Goal: Information Seeking & Learning: Learn about a topic

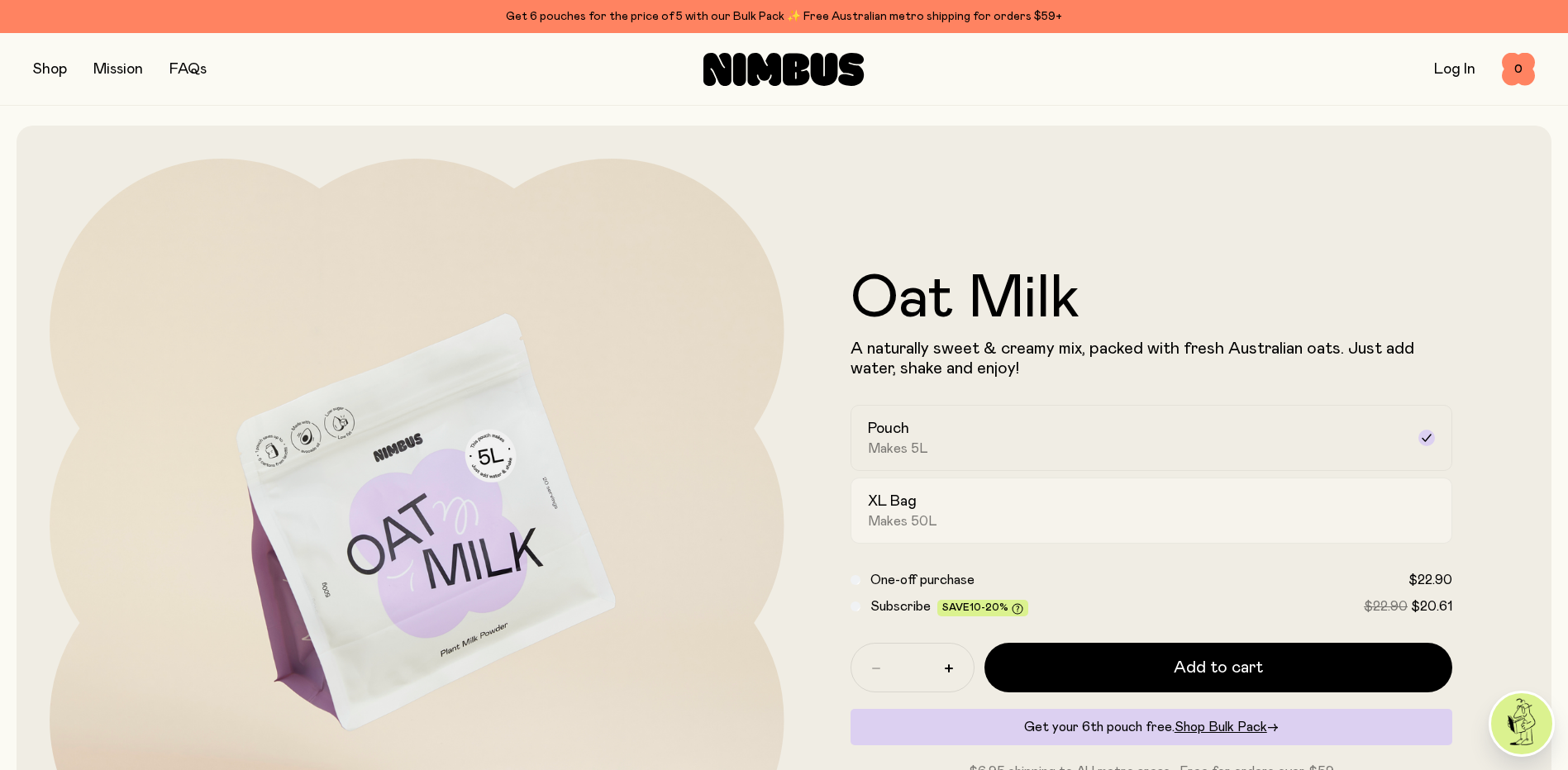
click at [1053, 517] on div "XL Bag Makes 50L" at bounding box center [1137, 511] width 538 height 38
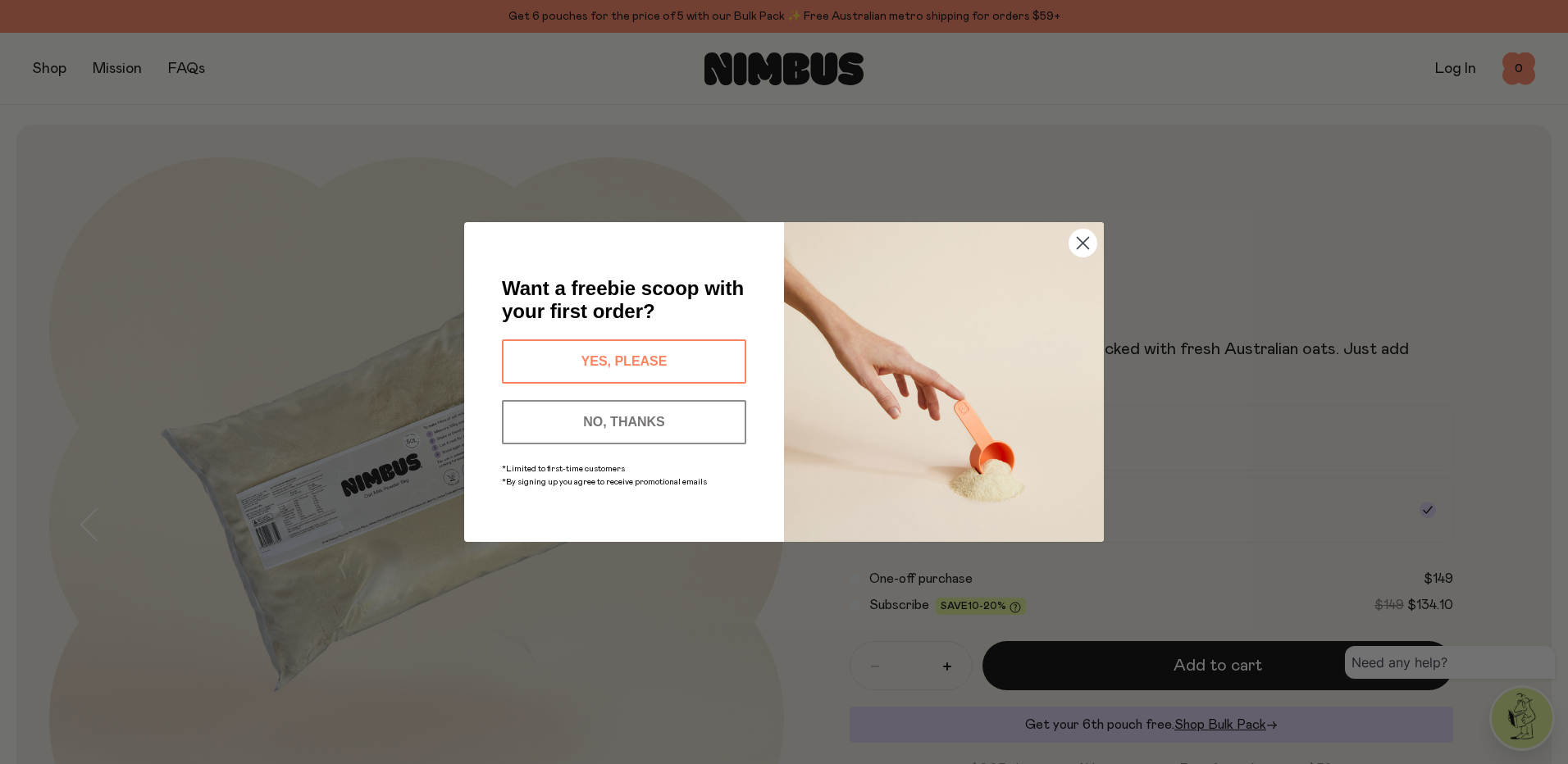
click at [1089, 249] on icon "Close dialog" at bounding box center [1082, 243] width 11 height 11
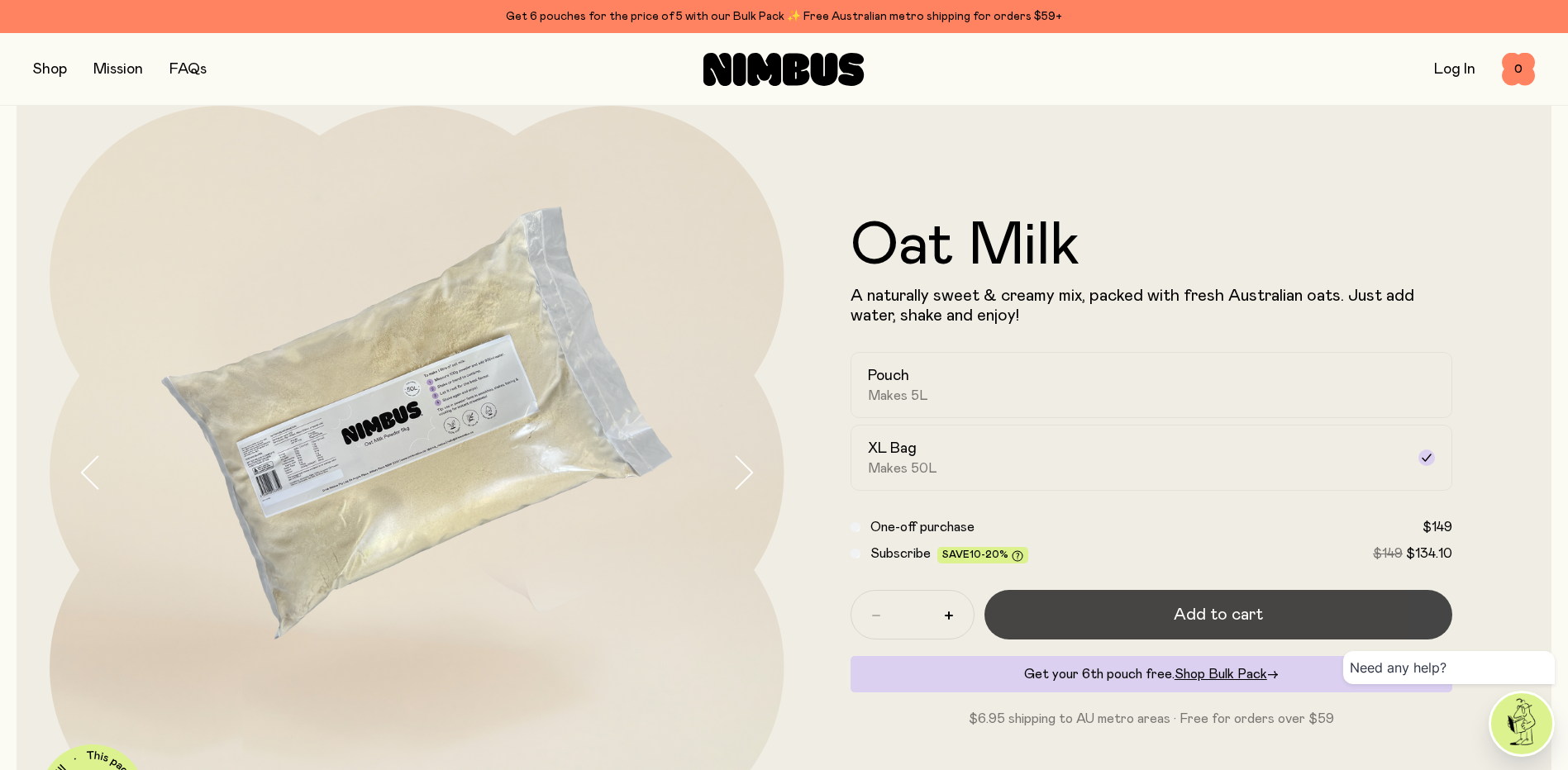
scroll to position [83, 0]
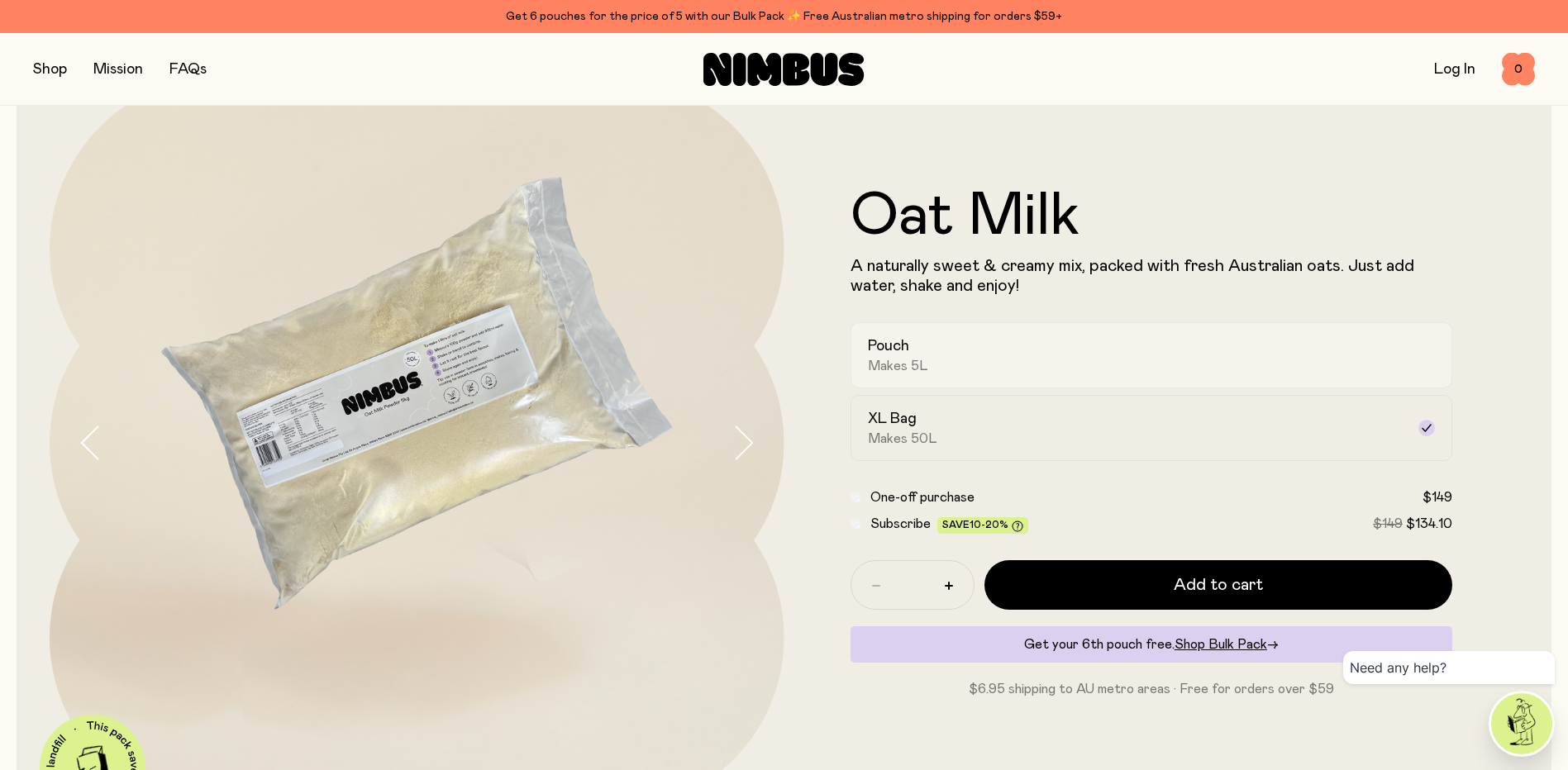
click at [997, 368] on div "Pouch Makes 5L" at bounding box center [1137, 355] width 538 height 38
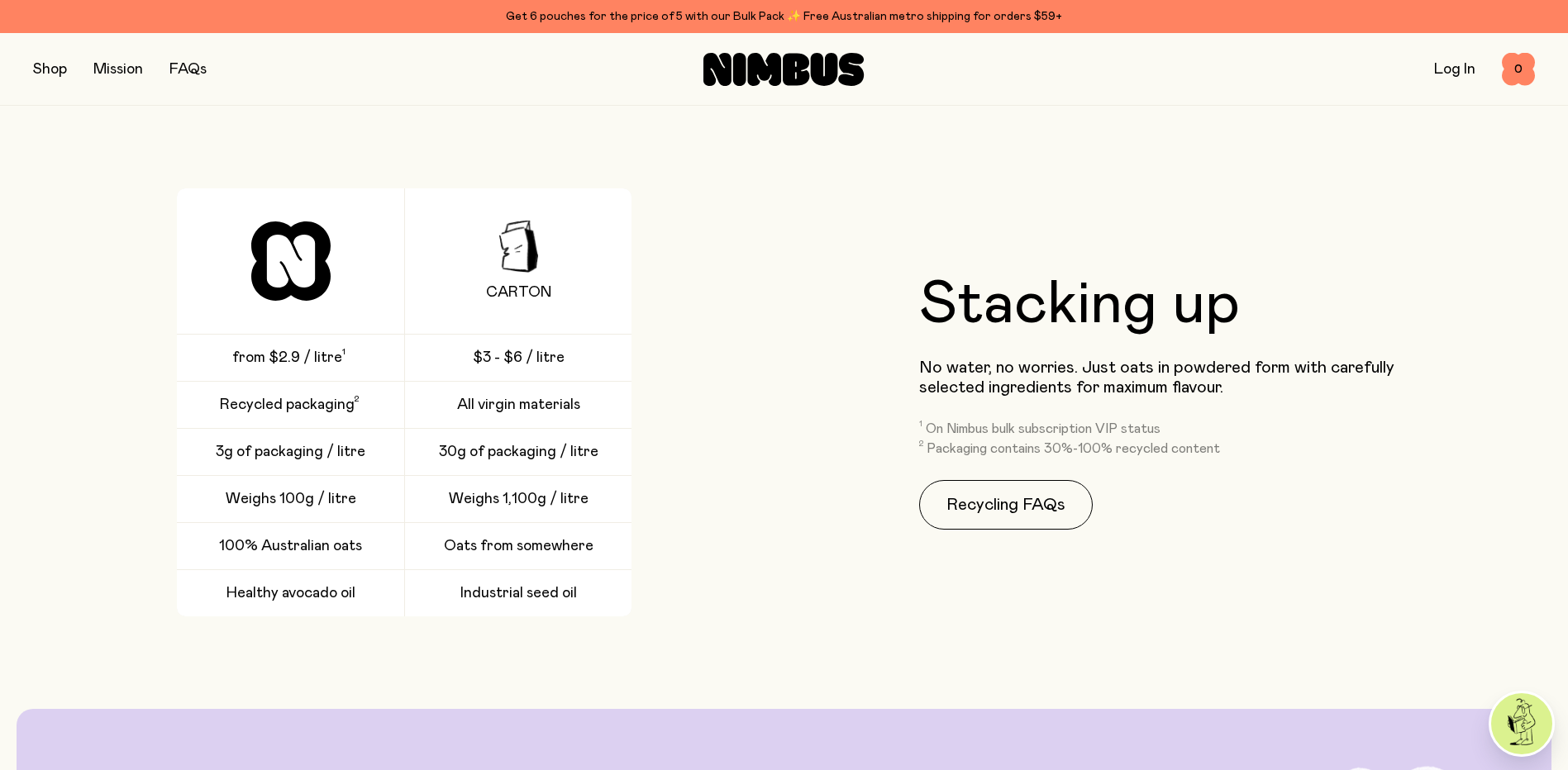
scroll to position [2645, 0]
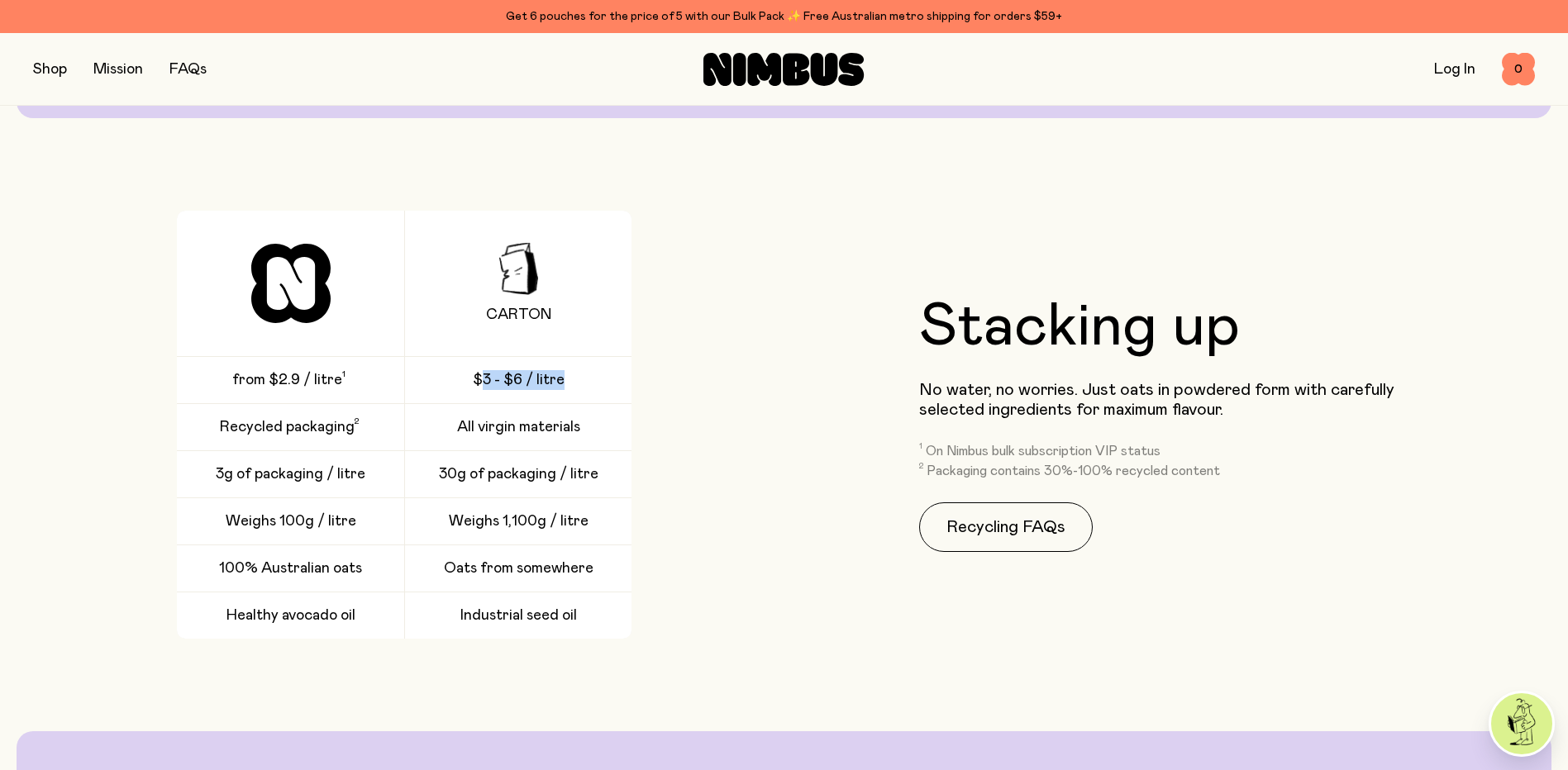
drag, startPoint x: 480, startPoint y: 381, endPoint x: 612, endPoint y: 384, distance: 132.0
click at [612, 384] on div "$3 - $6 / litre" at bounding box center [519, 380] width 228 height 46
drag, startPoint x: 204, startPoint y: 376, endPoint x: 366, endPoint y: 389, distance: 162.5
click at [366, 389] on div "from $2.9 / litre" at bounding box center [291, 380] width 228 height 46
click at [757, 456] on div "Carton from $2.9 / litre $3 - $6 / litre Recycled packaging All virgin material…" at bounding box center [404, 424] width 743 height 428
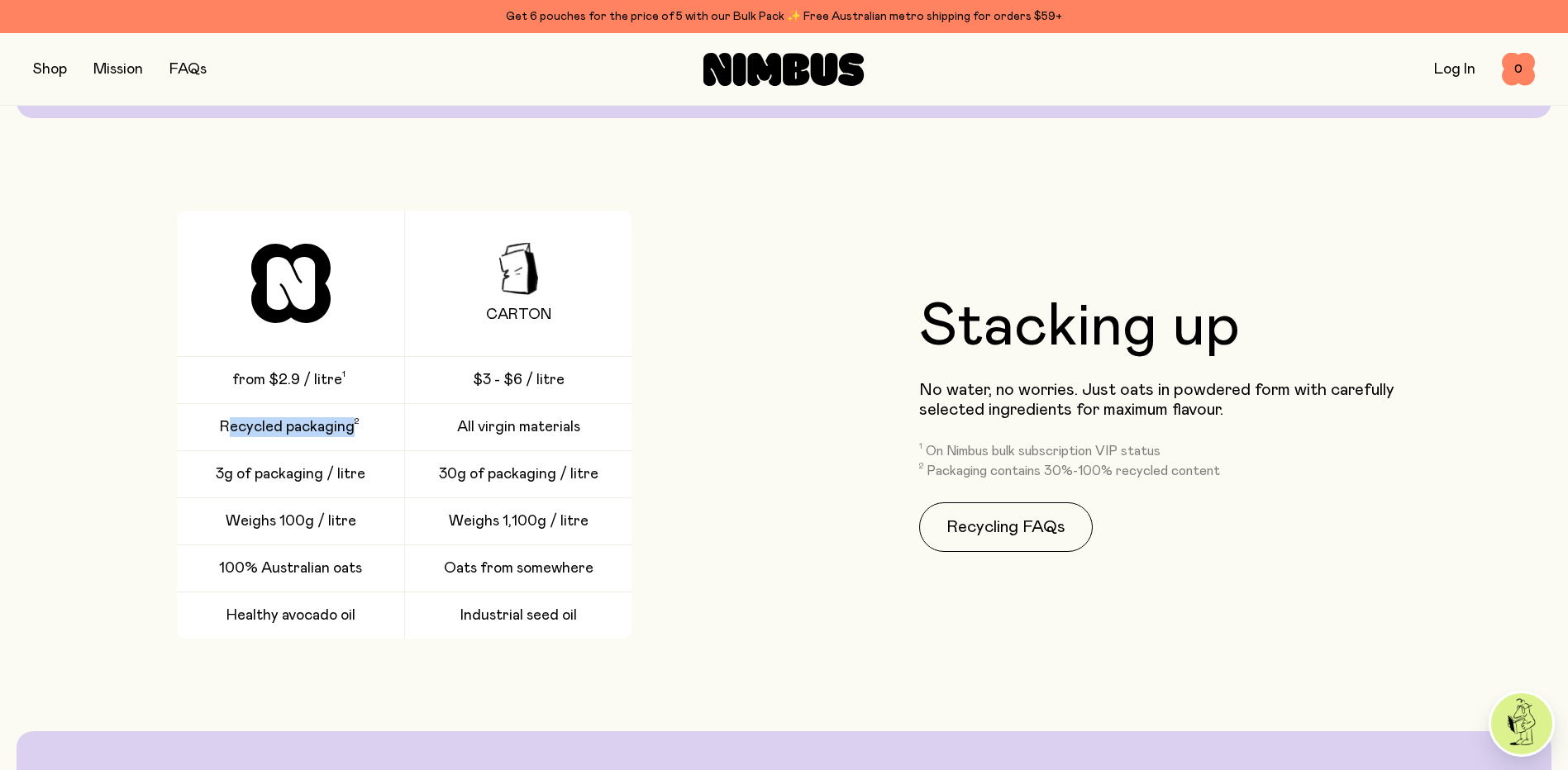
drag, startPoint x: 368, startPoint y: 430, endPoint x: 230, endPoint y: 427, distance: 138.0
click at [230, 427] on div "Recycled packaging" at bounding box center [291, 427] width 228 height 46
drag, startPoint x: 586, startPoint y: 421, endPoint x: 411, endPoint y: 422, distance: 175.0
click at [411, 422] on div "All virgin materials" at bounding box center [519, 427] width 228 height 46
drag, startPoint x: 411, startPoint y: 422, endPoint x: 383, endPoint y: 480, distance: 64.4
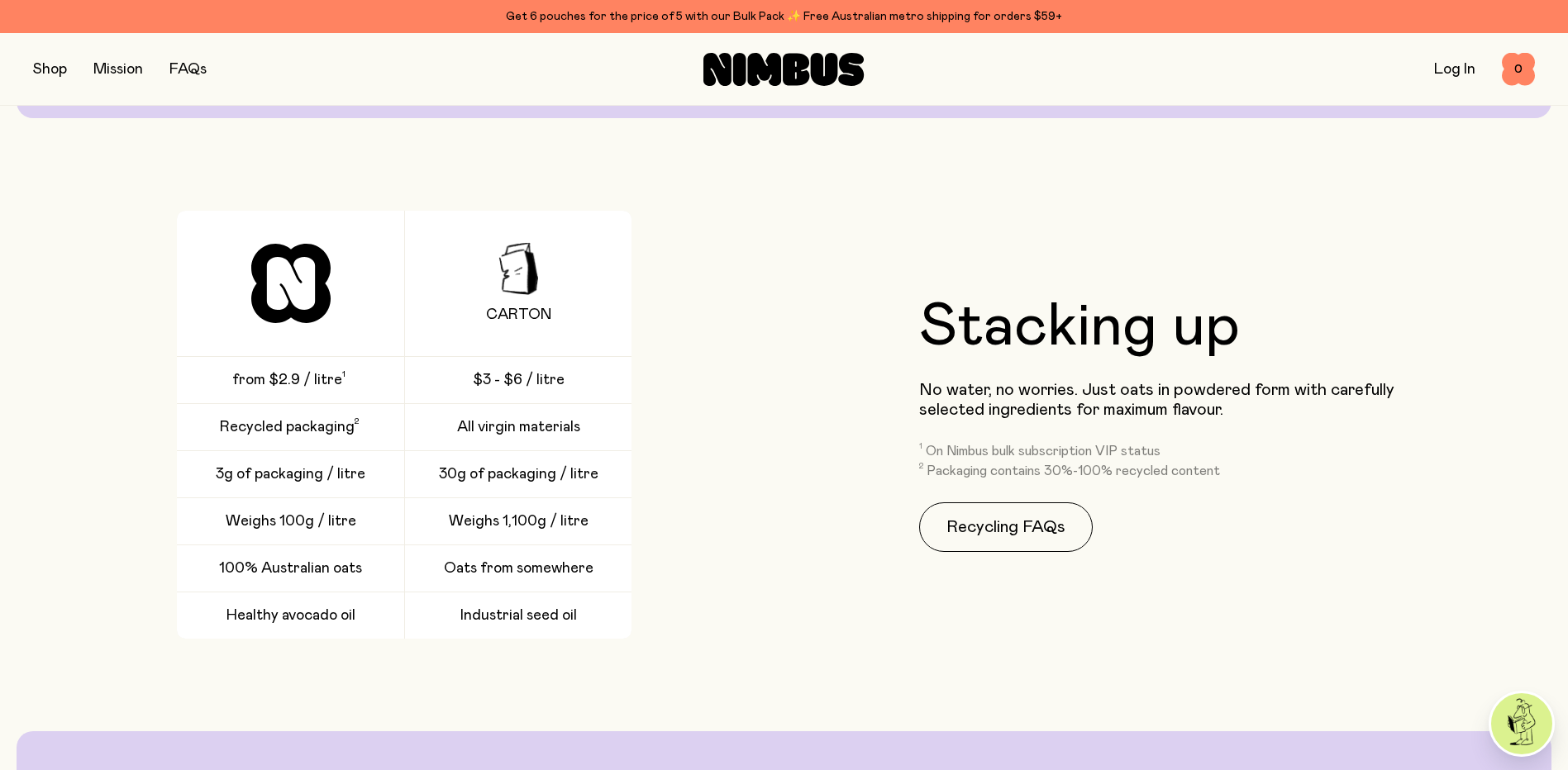
click at [383, 480] on div "3g of packaging / litre" at bounding box center [291, 475] width 228 height 46
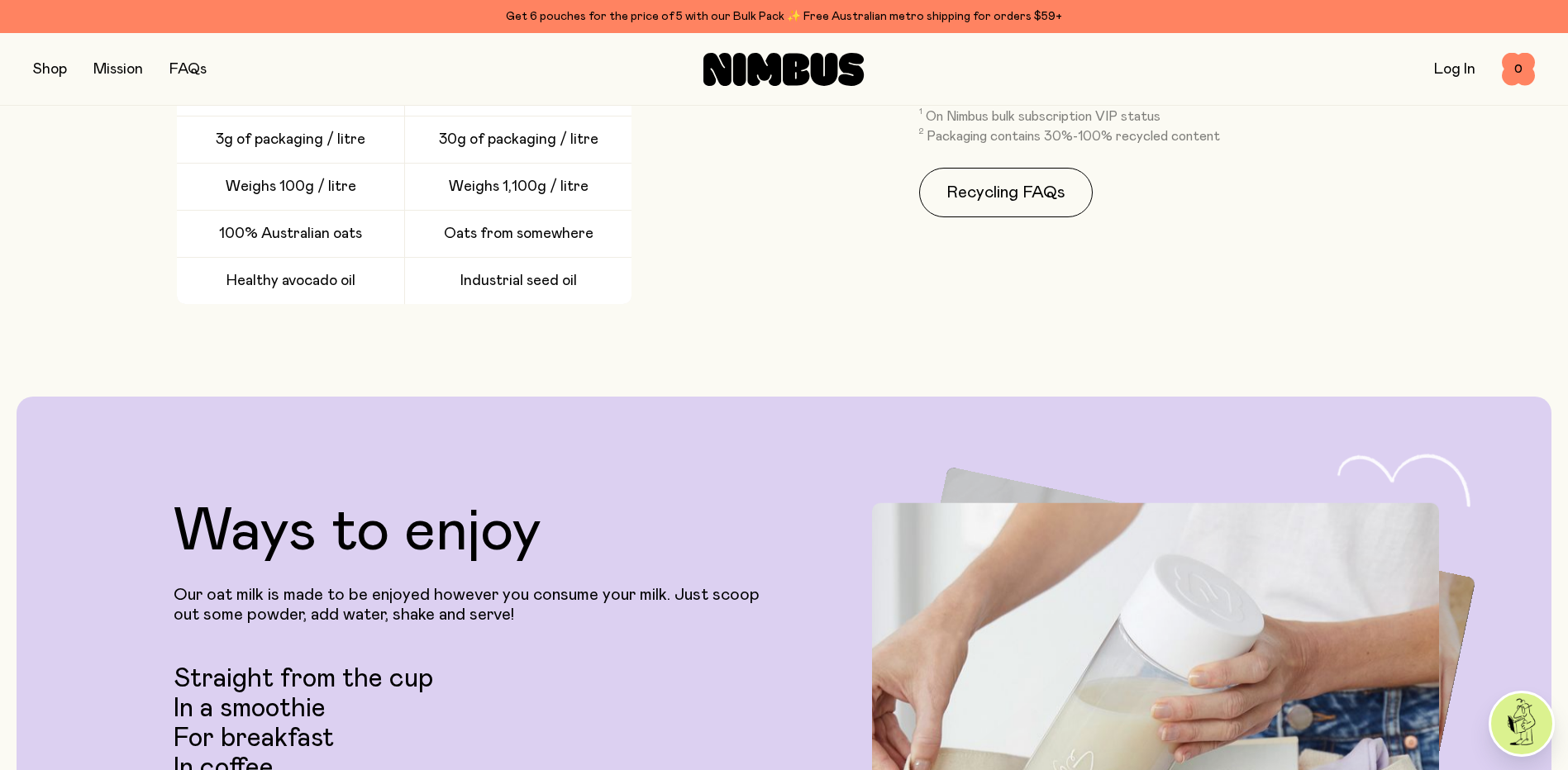
scroll to position [2728, 0]
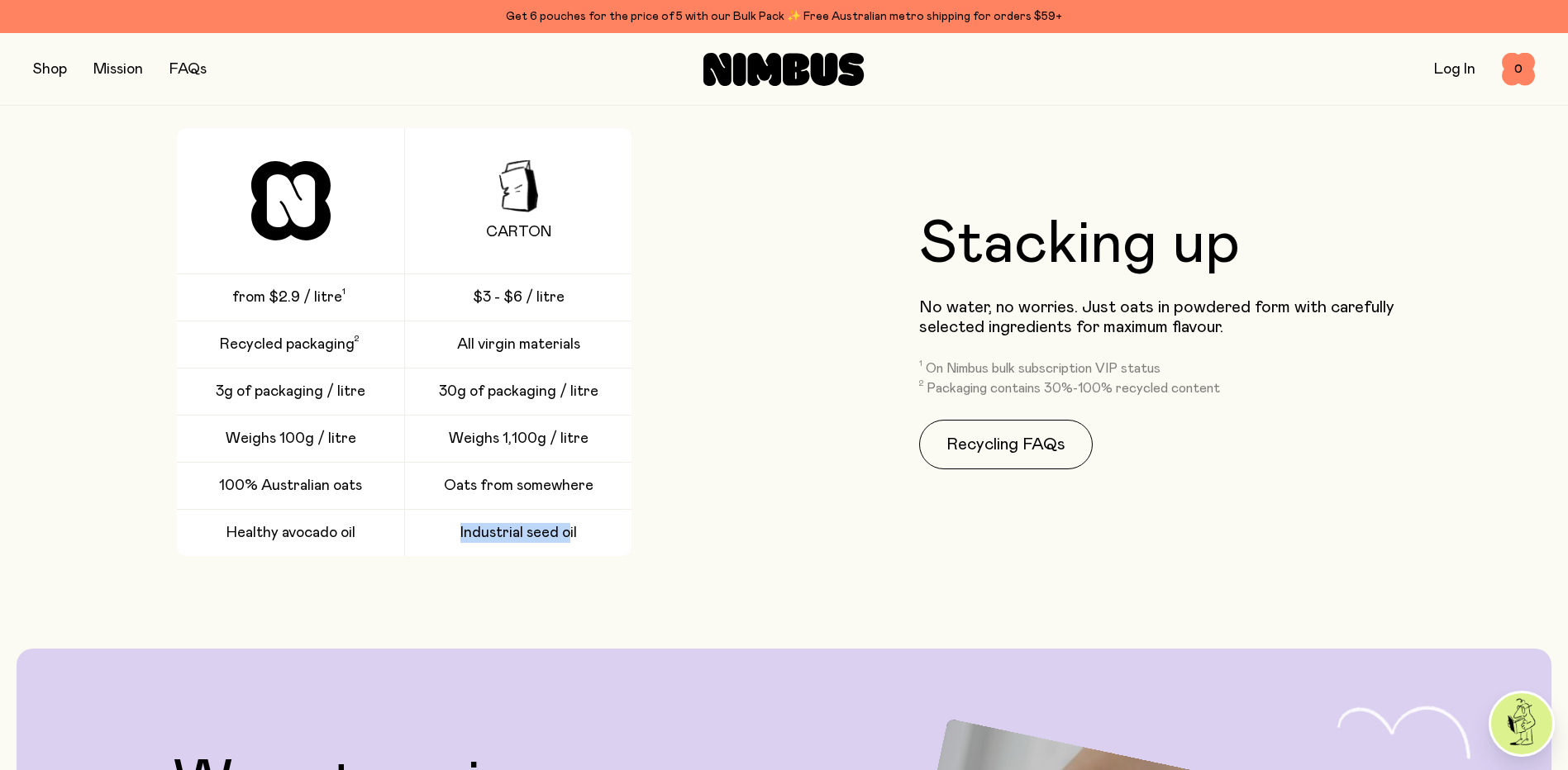
drag, startPoint x: 566, startPoint y: 538, endPoint x: 455, endPoint y: 538, distance: 111.0
click at [455, 538] on div "Industrial seed oil" at bounding box center [519, 533] width 228 height 46
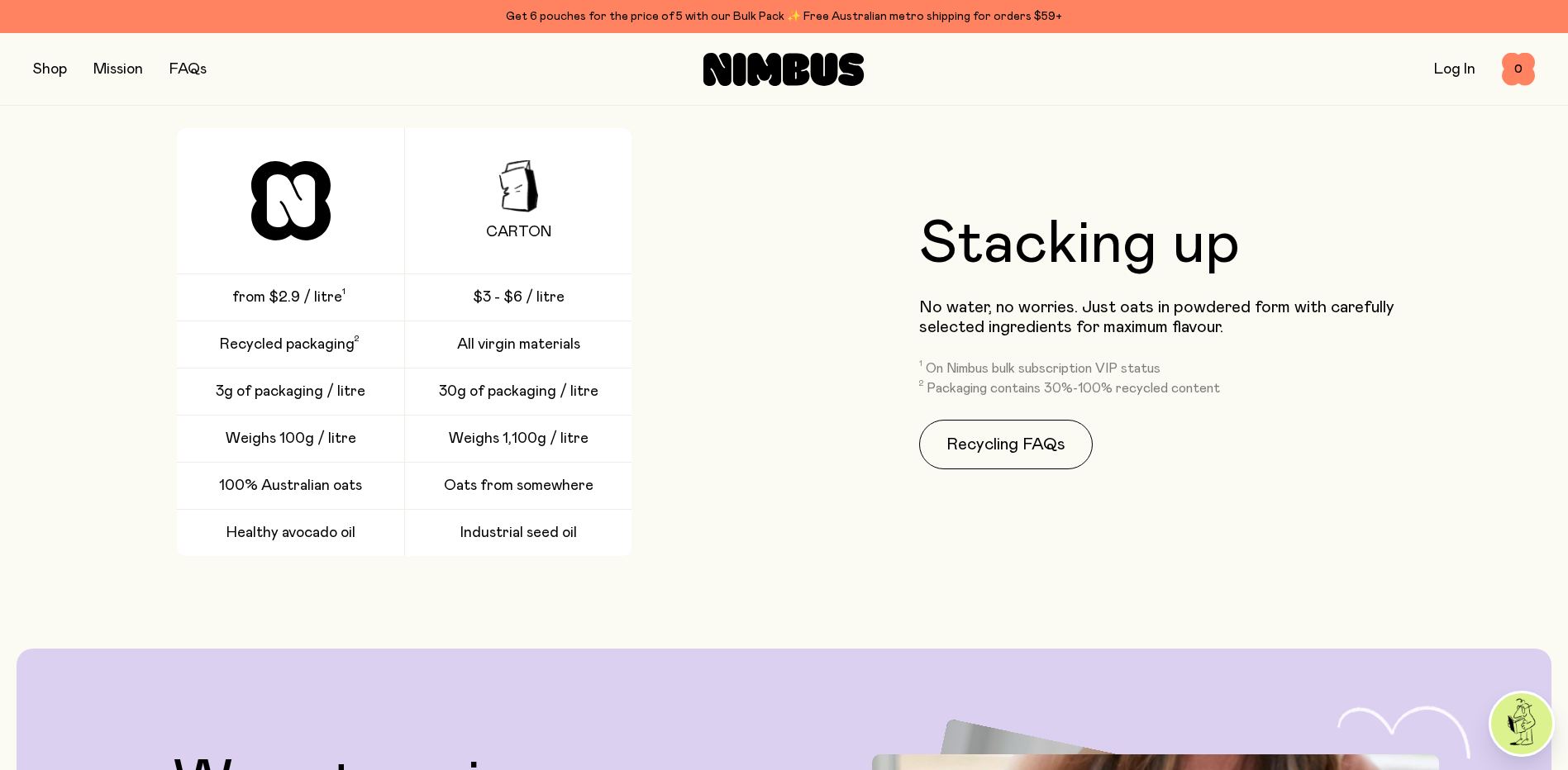
drag, startPoint x: 455, startPoint y: 538, endPoint x: 592, endPoint y: 527, distance: 137.4
click at [592, 527] on div "Industrial seed oil" at bounding box center [519, 533] width 228 height 46
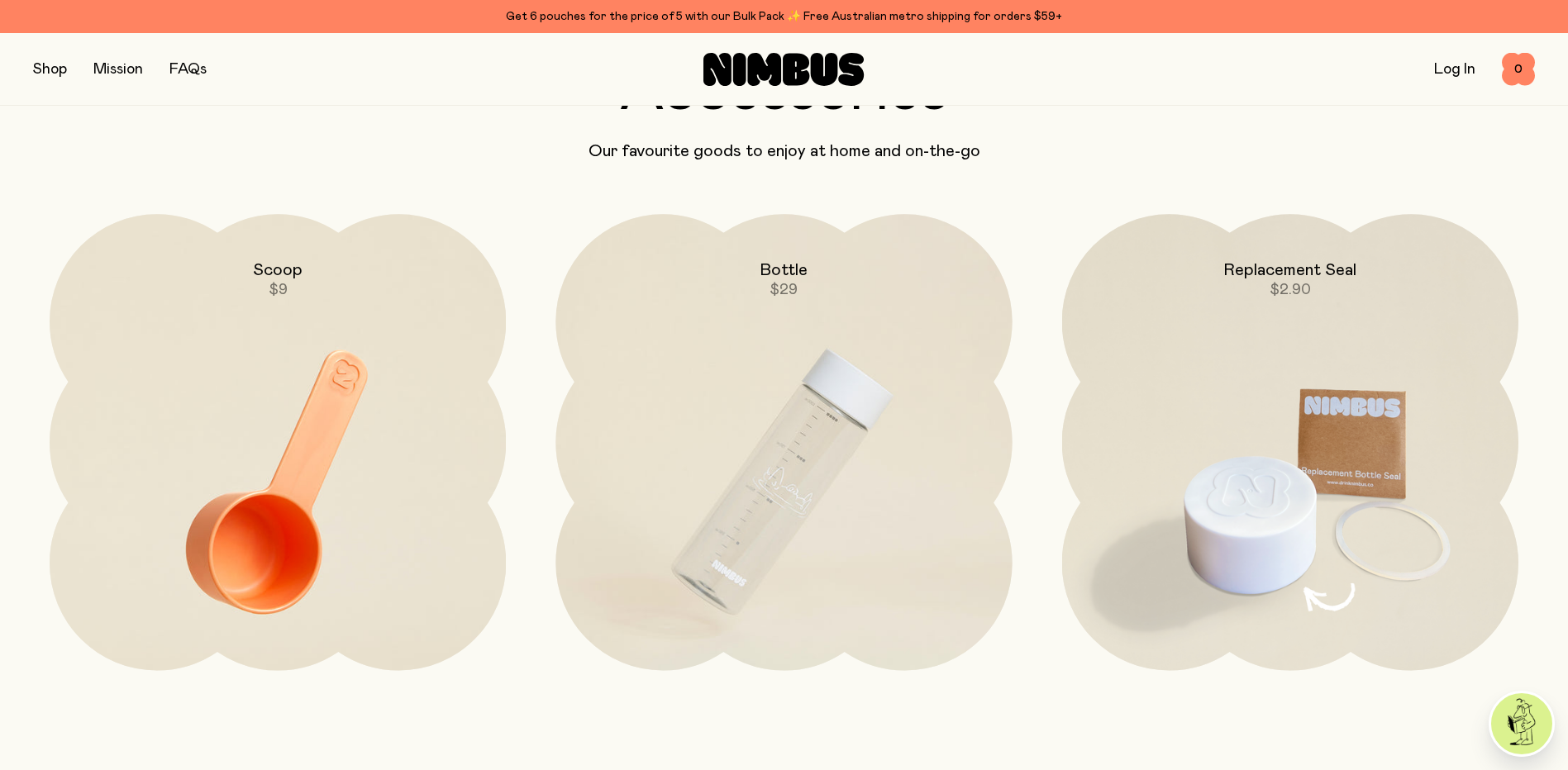
scroll to position [4216, 0]
